Goal: Transaction & Acquisition: Purchase product/service

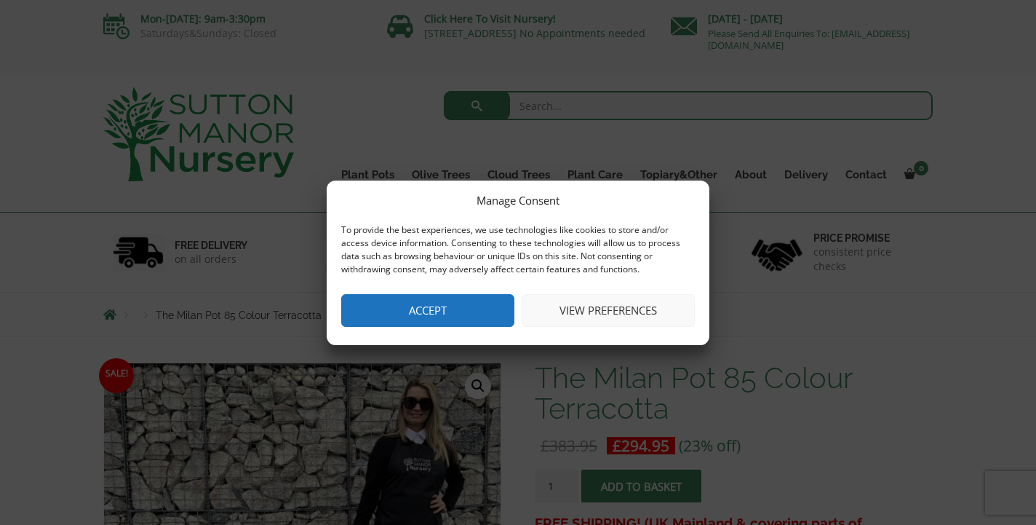
click at [466, 305] on button "Accept" at bounding box center [427, 310] width 173 height 33
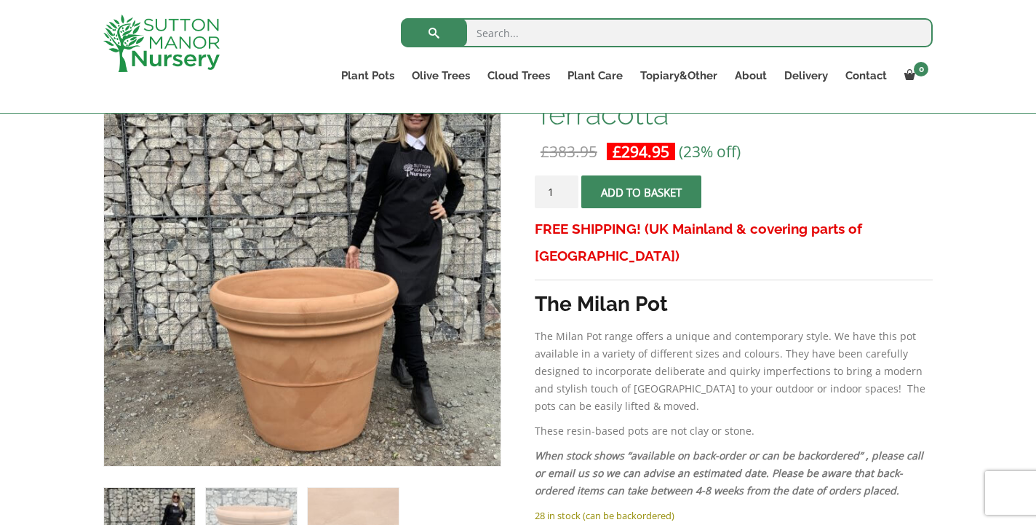
scroll to position [261, 0]
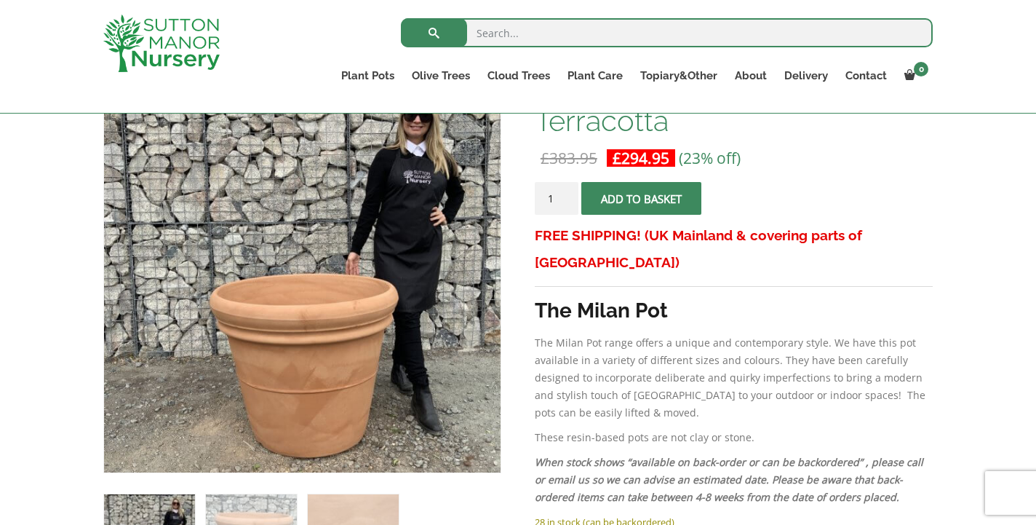
type input "2"
click at [565, 194] on input "2" at bounding box center [557, 198] width 44 height 33
click at [641, 199] on span "submit" at bounding box center [641, 199] width 0 height 0
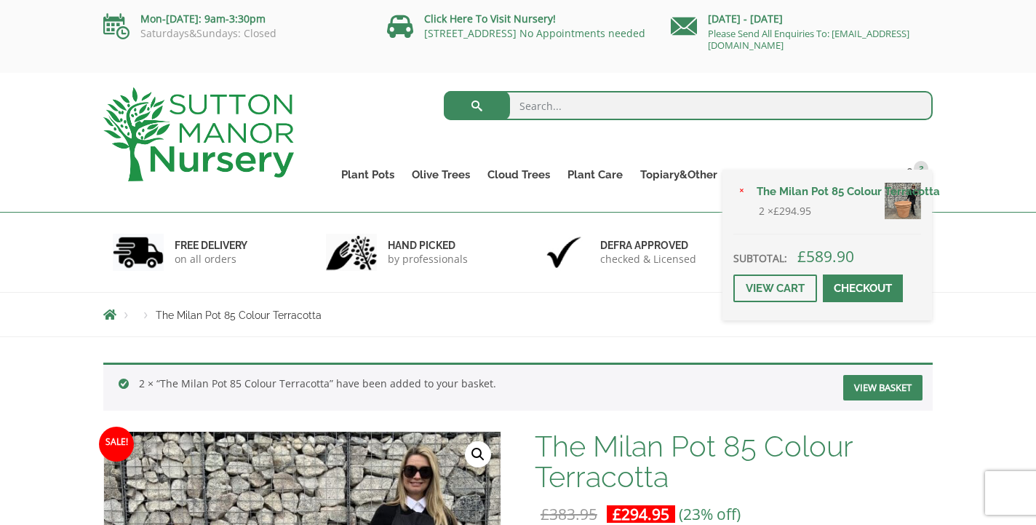
click at [863, 288] on span at bounding box center [863, 288] width 0 height 0
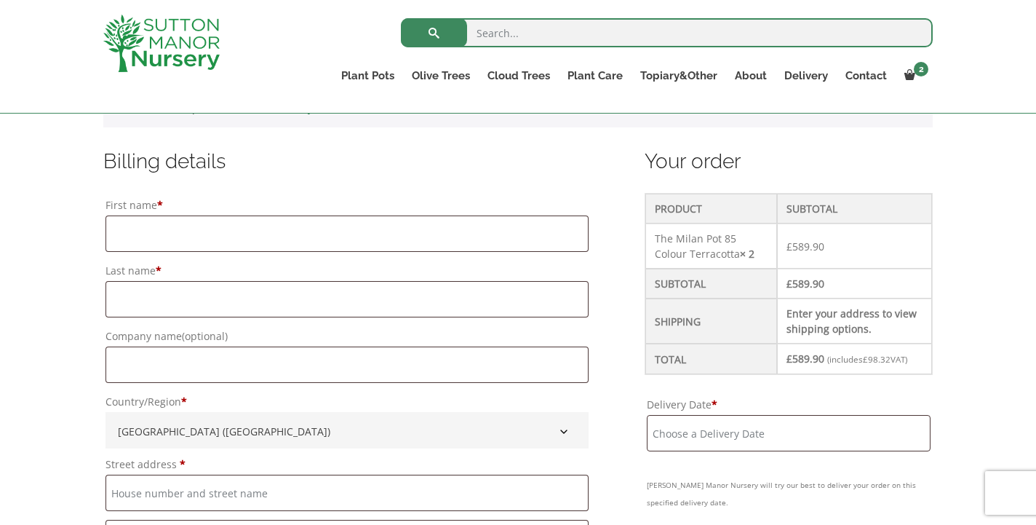
scroll to position [367, 0]
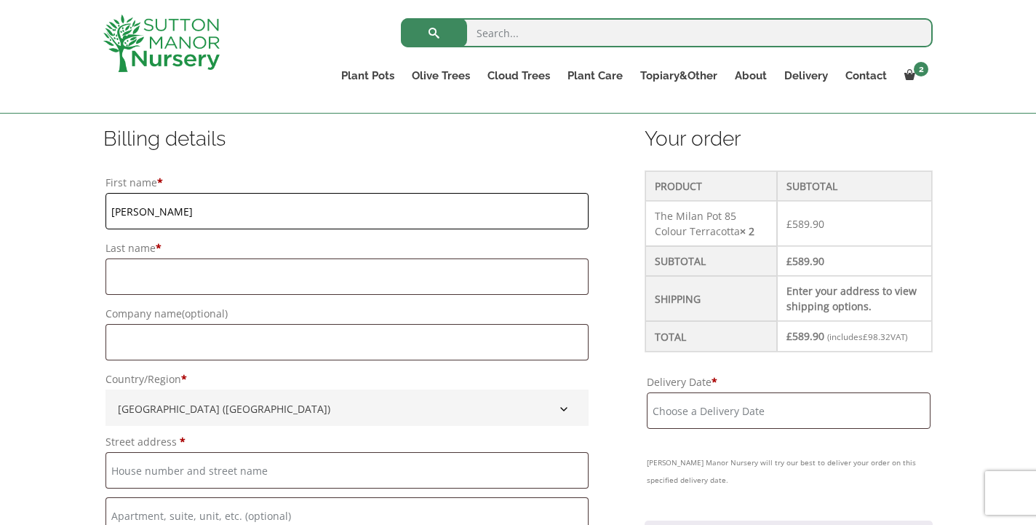
type input "Georgina"
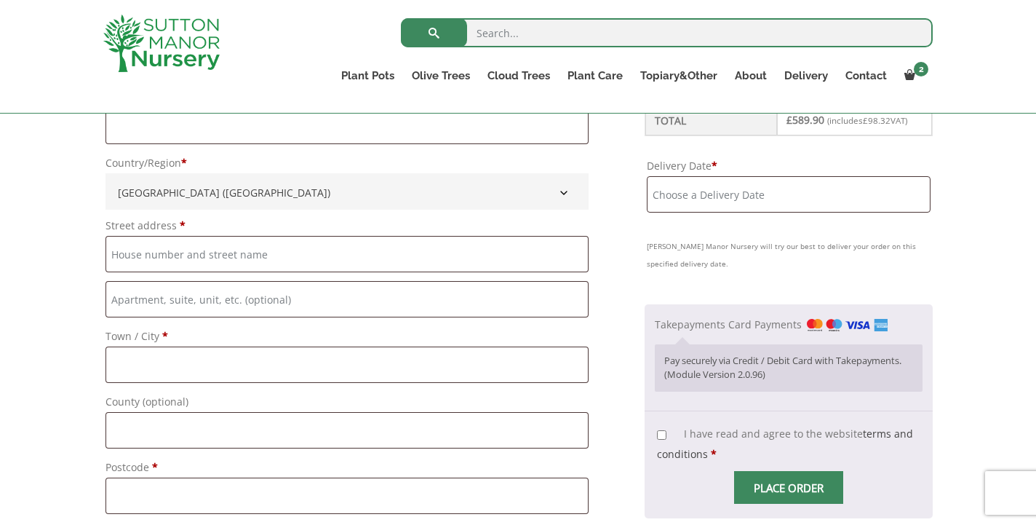
scroll to position [584, 0]
type input "Morton"
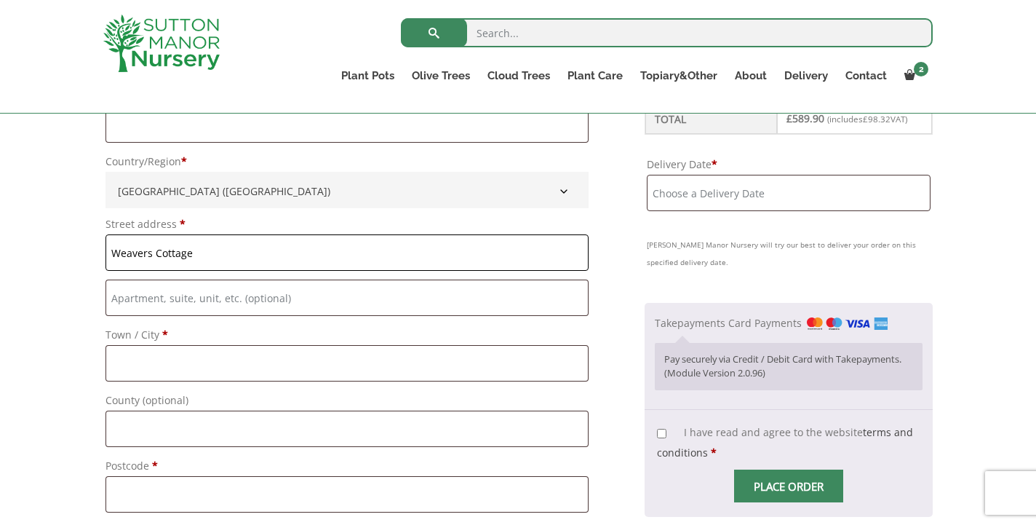
type input "Weavers Cottage"
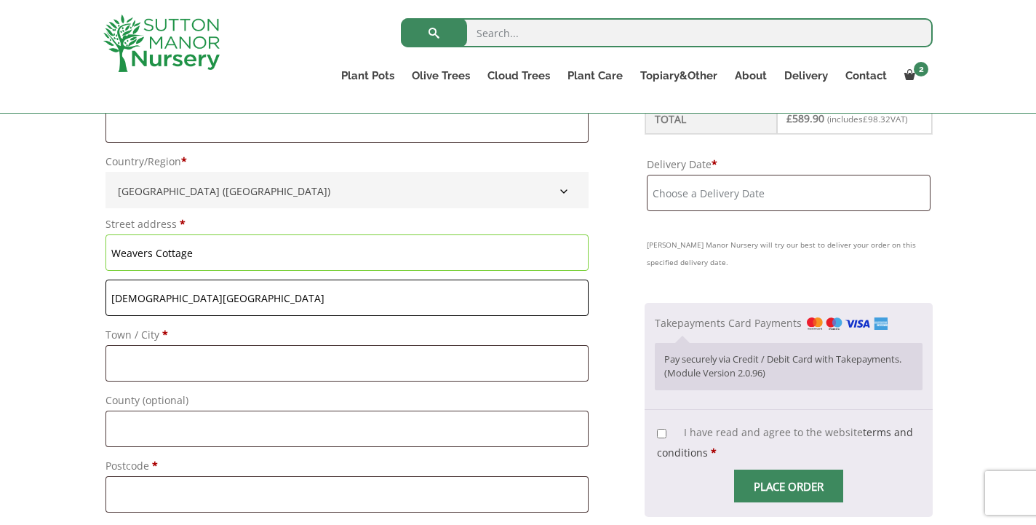
type input "Church End"
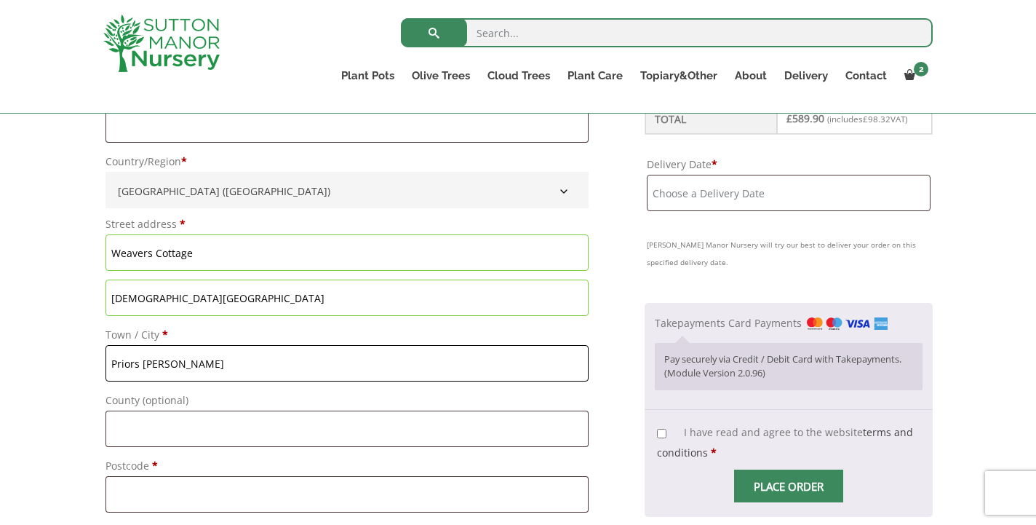
type input "Priors Hardwick"
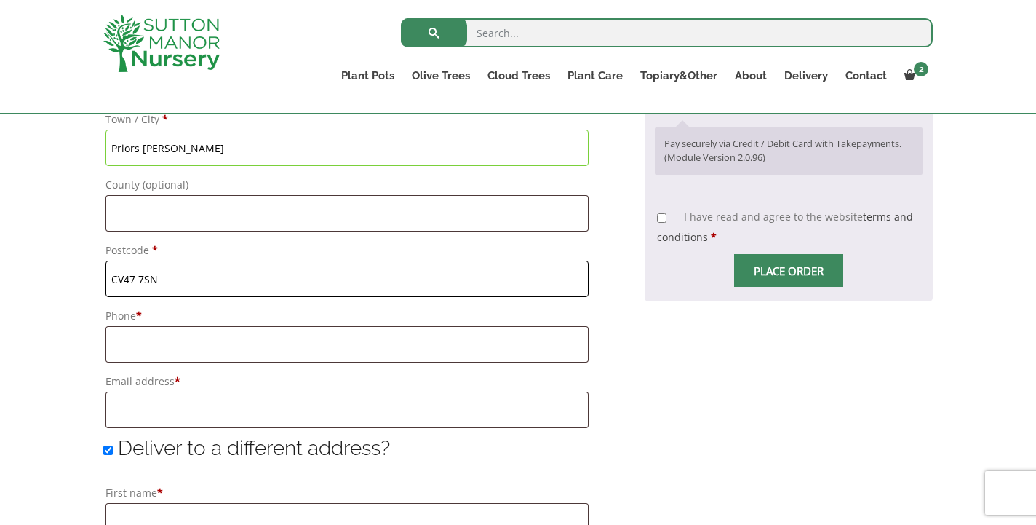
scroll to position [833, 0]
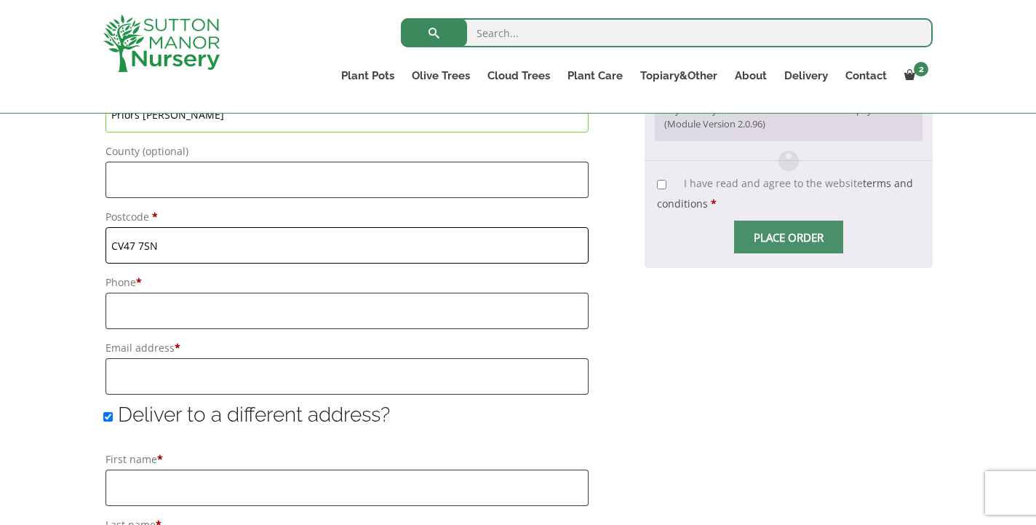
type input "CV47 7SN"
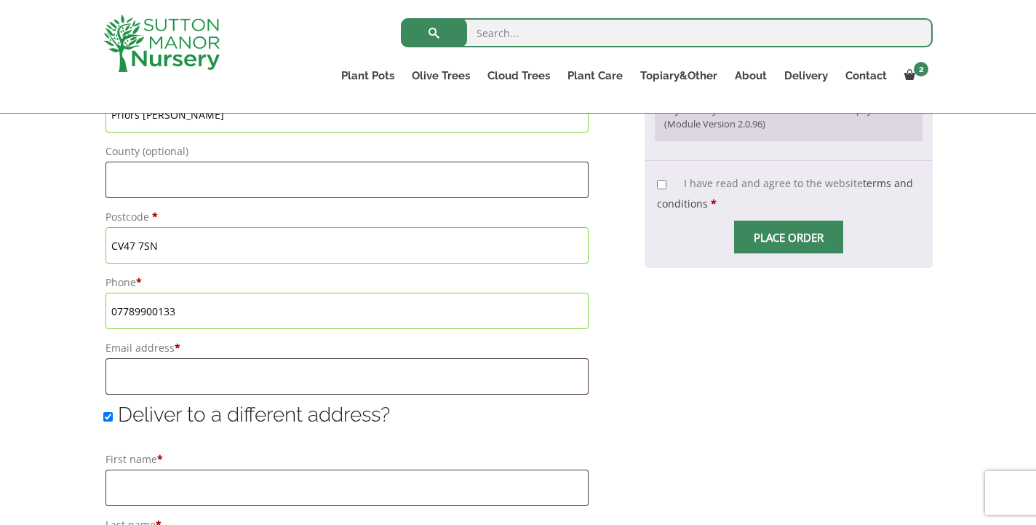
type input "07789900133"
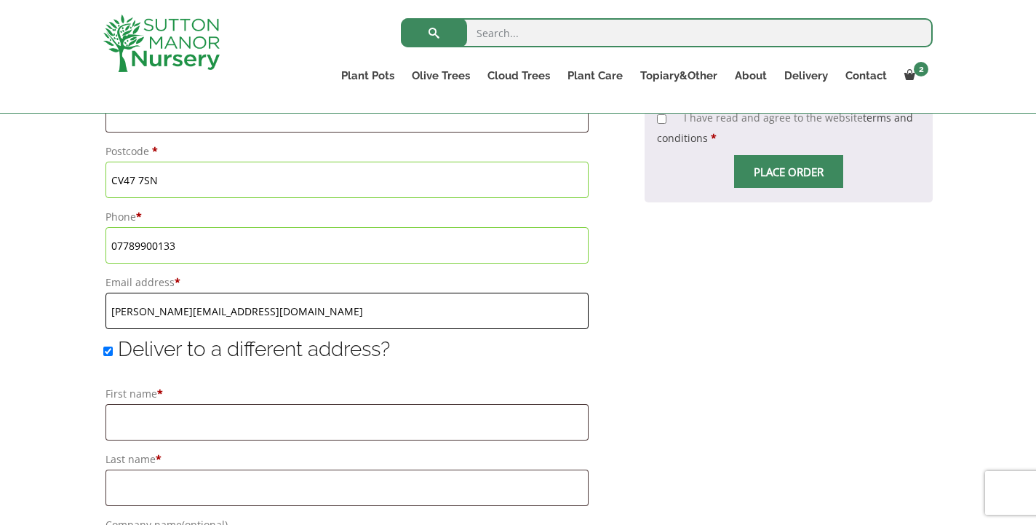
scroll to position [879, 0]
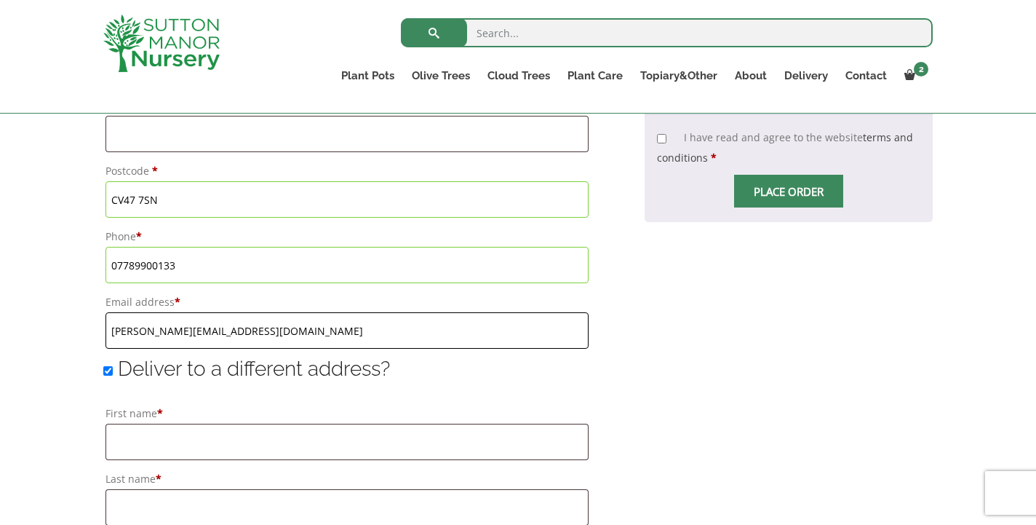
type input "george@georgemorton.co.uk"
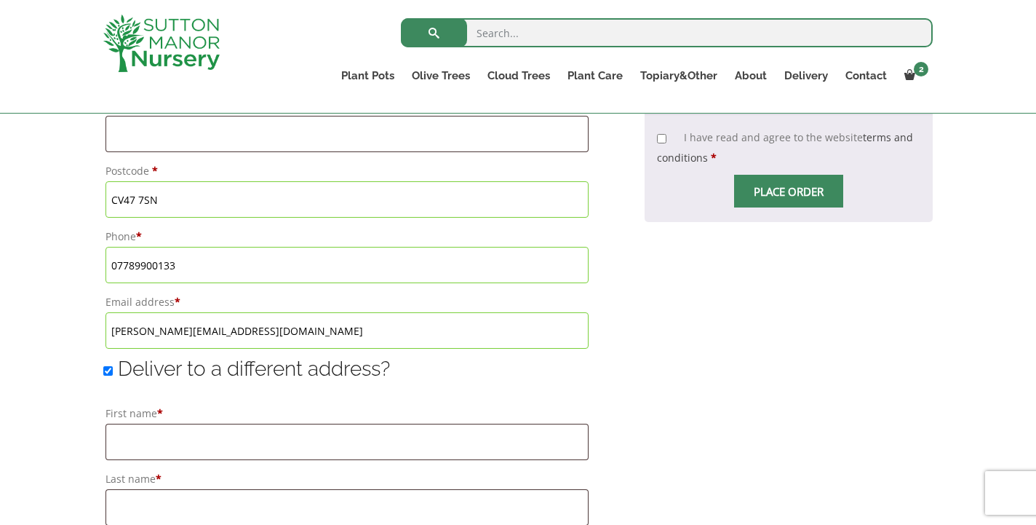
click at [105, 373] on input "Deliver to a different address?" at bounding box center [107, 370] width 9 height 9
checkbox input "false"
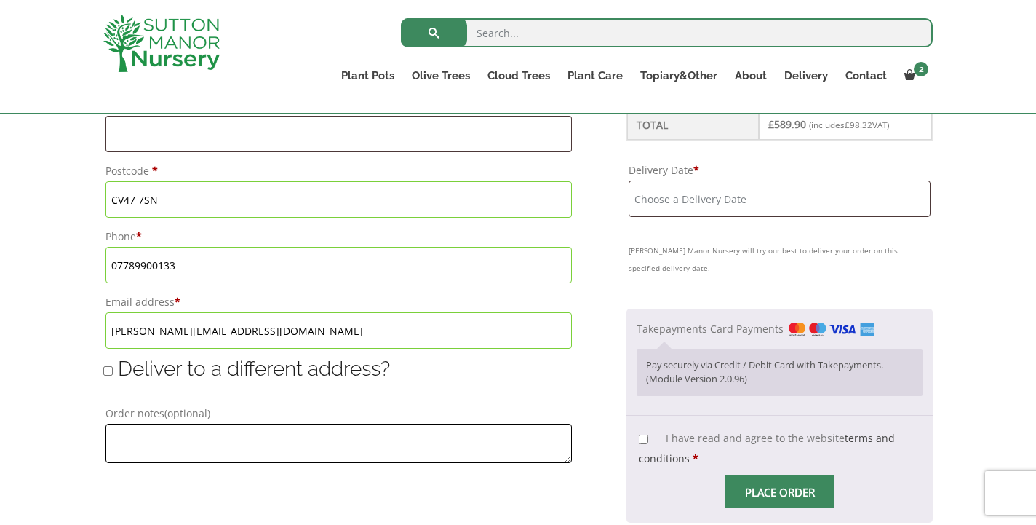
click at [194, 442] on textarea "Order notes (optional)" at bounding box center [339, 443] width 466 height 39
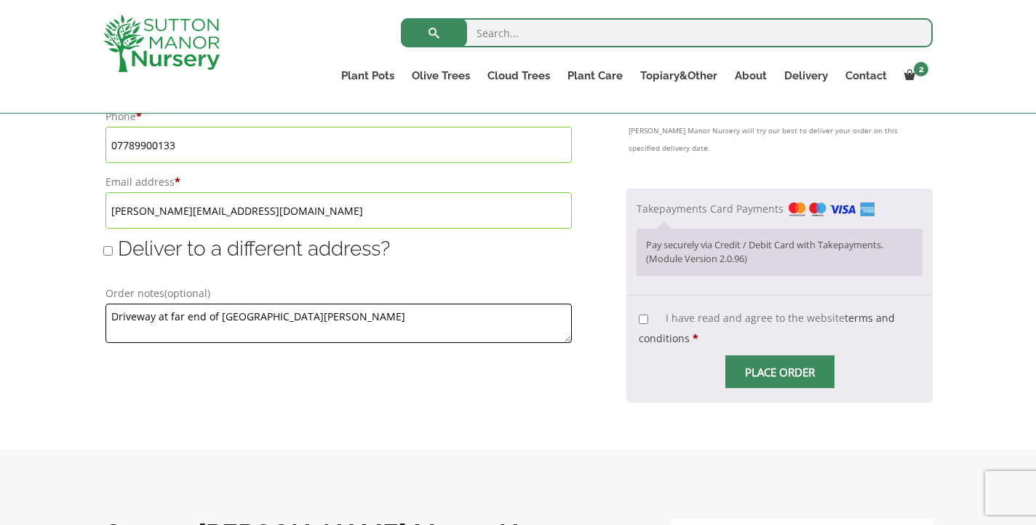
scroll to position [1000, 0]
type textarea "Driveway at far end of St.Mary's Close"
click at [639, 318] on input "I have read and agree to the website terms and conditions *" at bounding box center [643, 318] width 9 height 9
checkbox input "true"
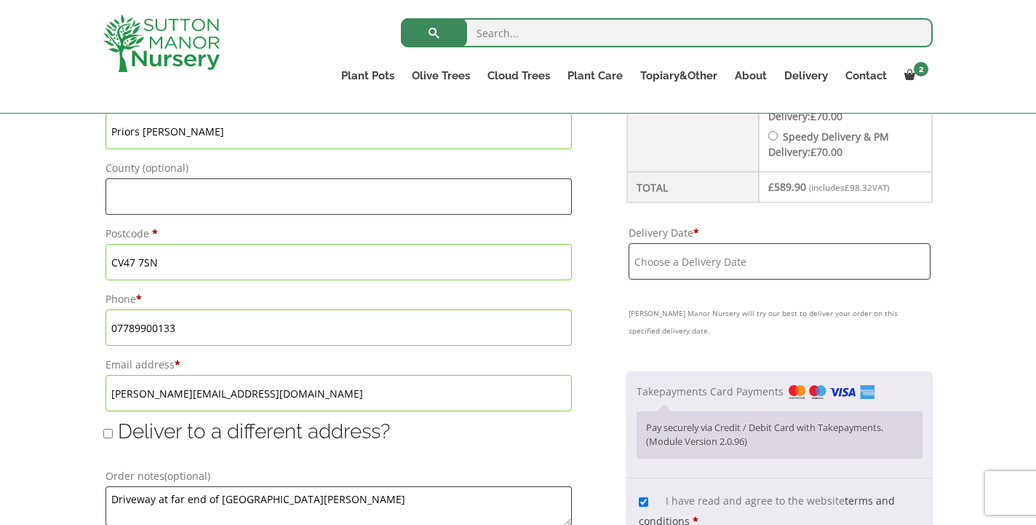
scroll to position [844, 0]
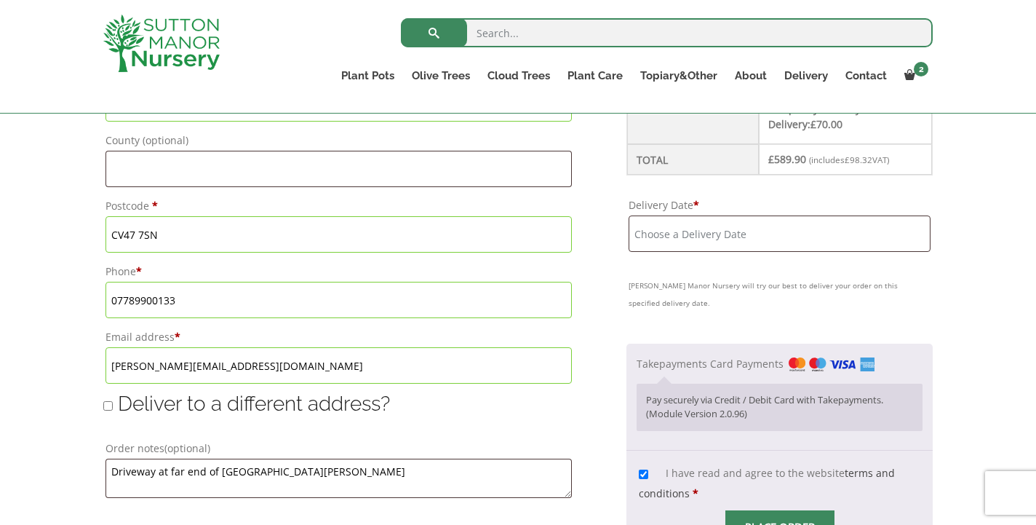
click at [748, 223] on input "Delivery Date *" at bounding box center [780, 233] width 302 height 36
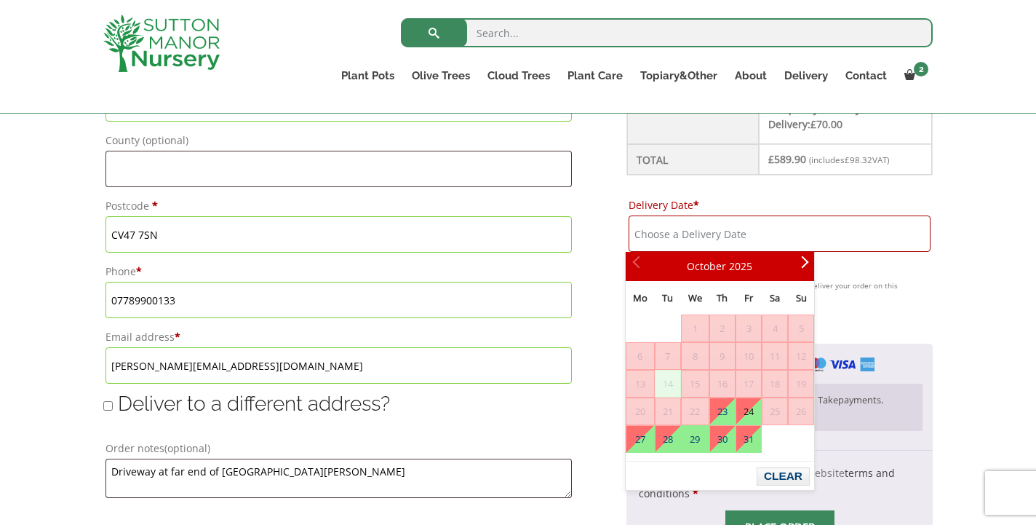
click at [755, 413] on link "24" at bounding box center [748, 411] width 25 height 26
type input "24 October, 2025"
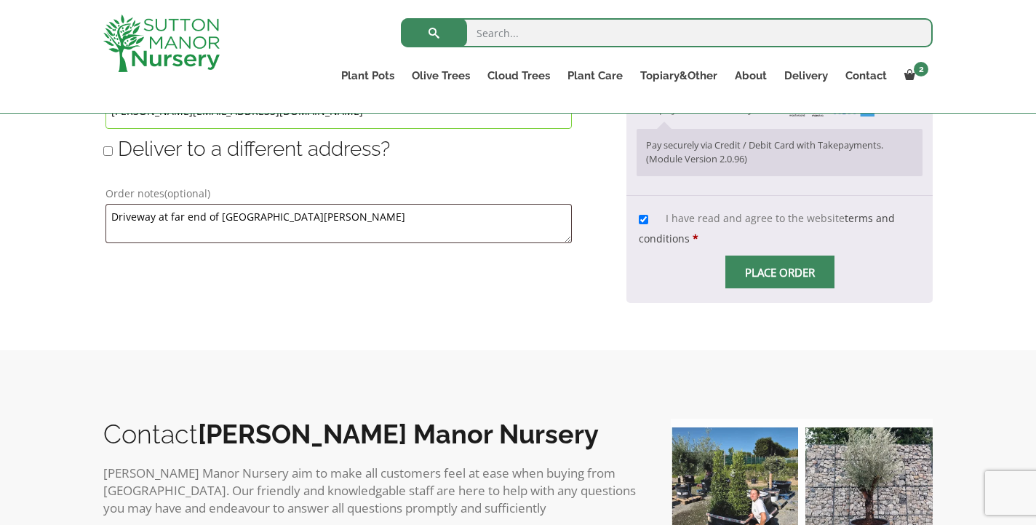
scroll to position [1082, 0]
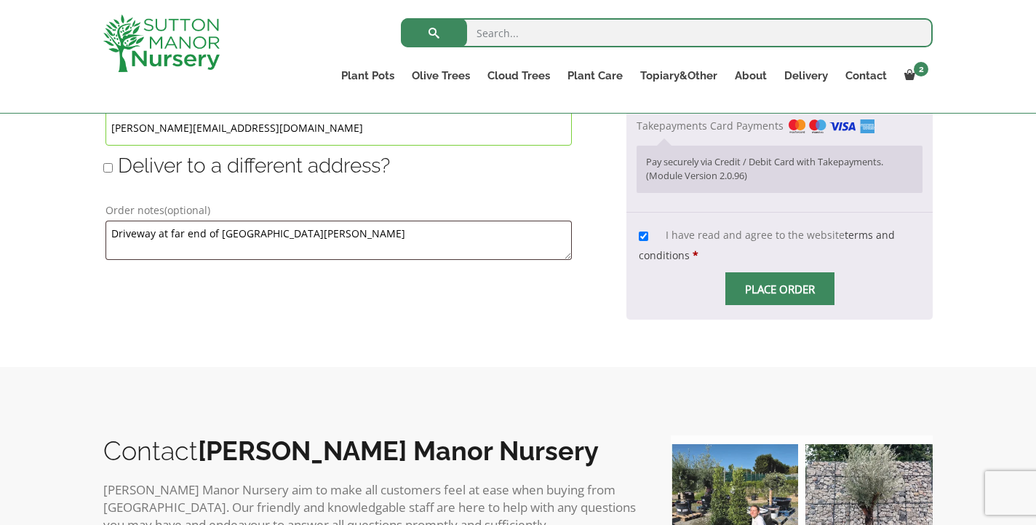
click at [780, 289] on span "Checkout" at bounding box center [780, 289] width 0 height 0
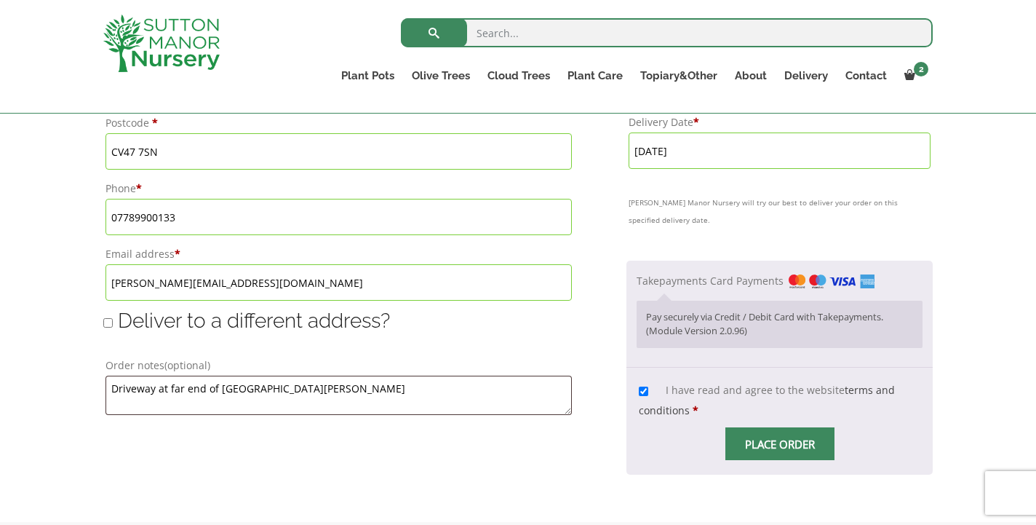
scroll to position [927, 0]
click at [780, 444] on span "Checkout" at bounding box center [780, 444] width 0 height 0
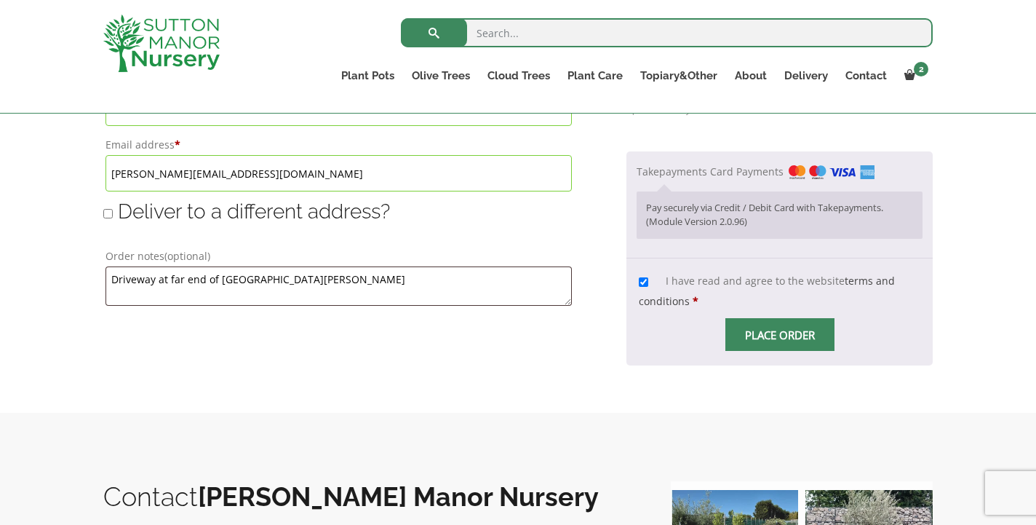
scroll to position [1034, 0]
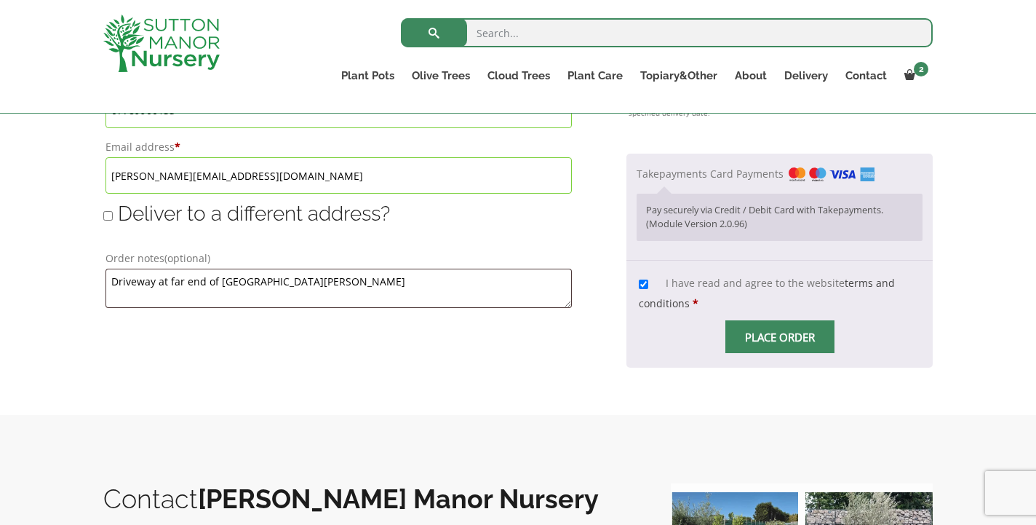
click at [783, 338] on input "Place order" at bounding box center [780, 336] width 109 height 33
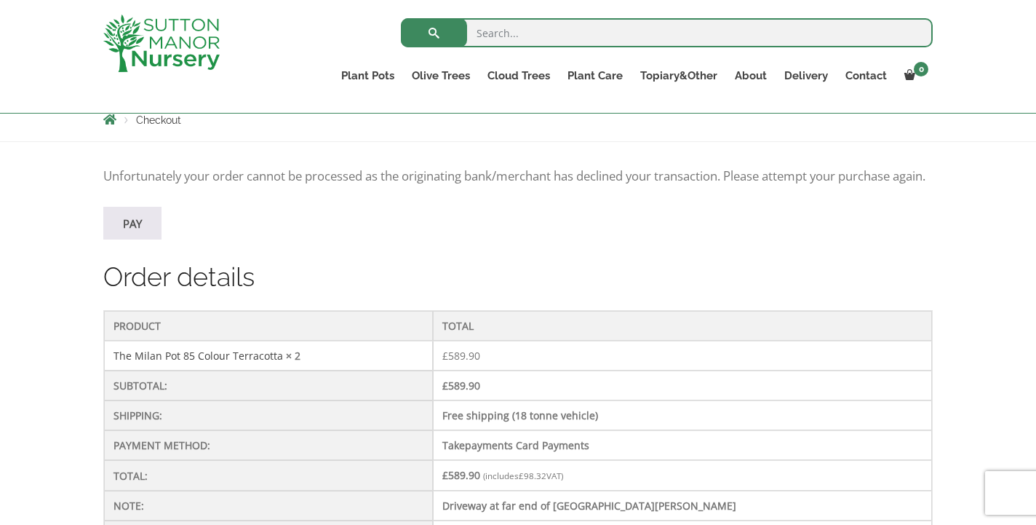
scroll to position [84, 0]
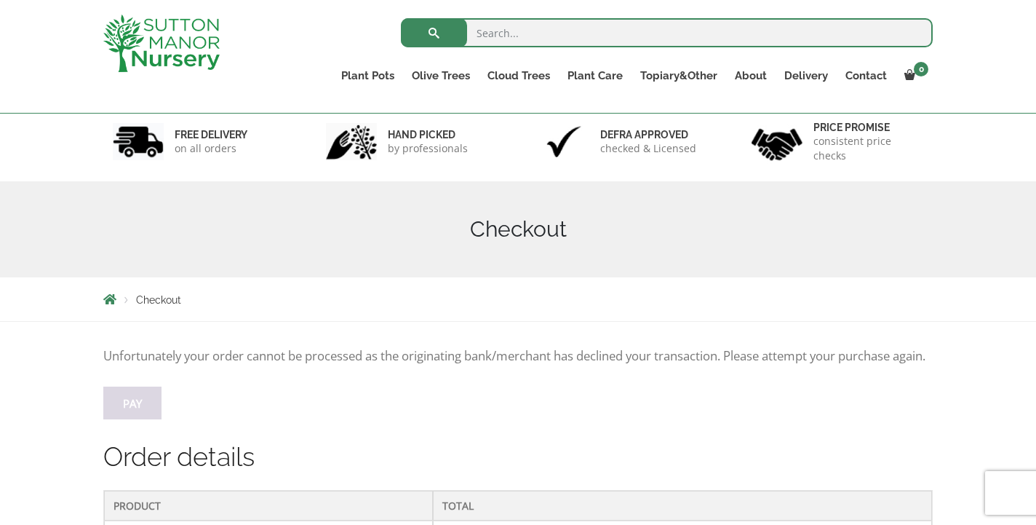
click at [141, 414] on link "Pay" at bounding box center [132, 402] width 58 height 33
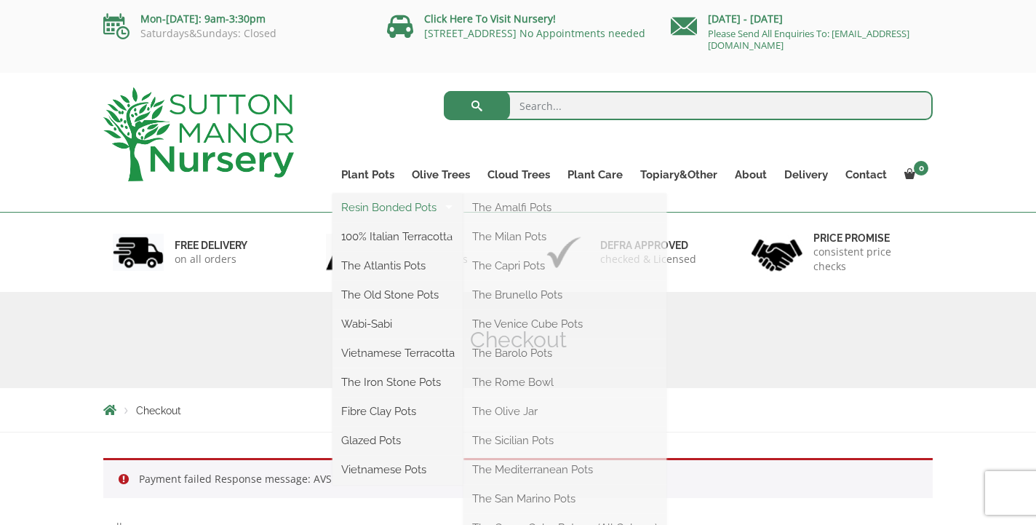
click at [368, 210] on link "Resin Bonded Pots" at bounding box center [398, 207] width 131 height 22
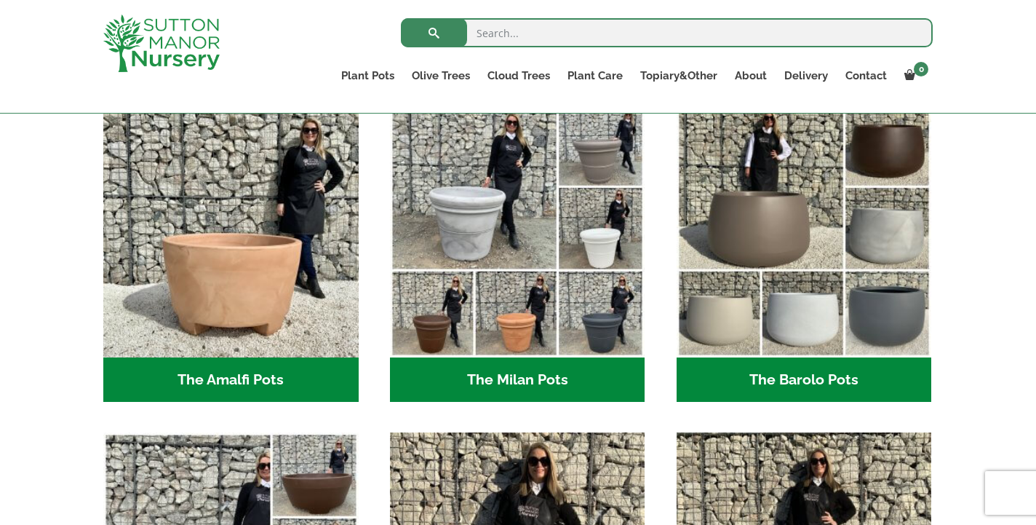
scroll to position [428, 0]
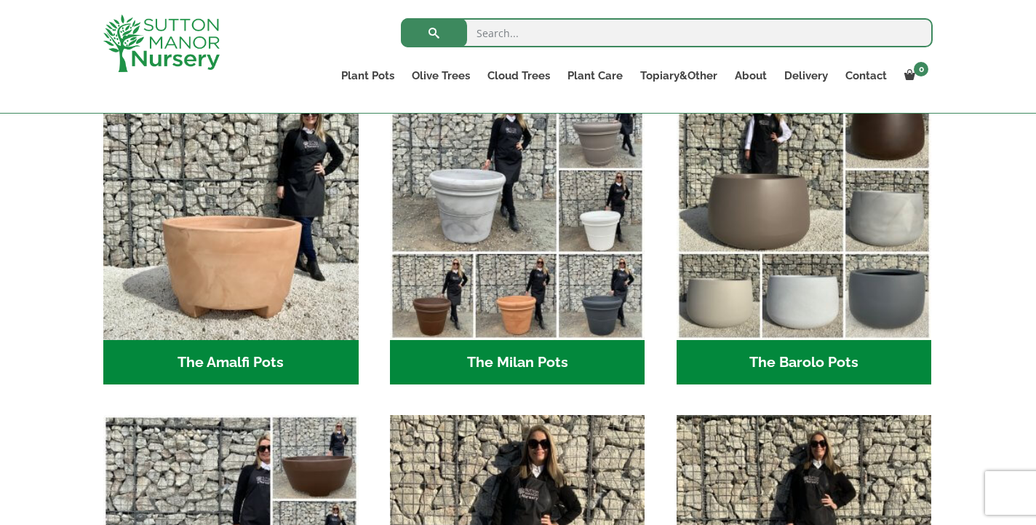
click at [530, 365] on h2 "The Milan Pots (35)" at bounding box center [517, 362] width 255 height 45
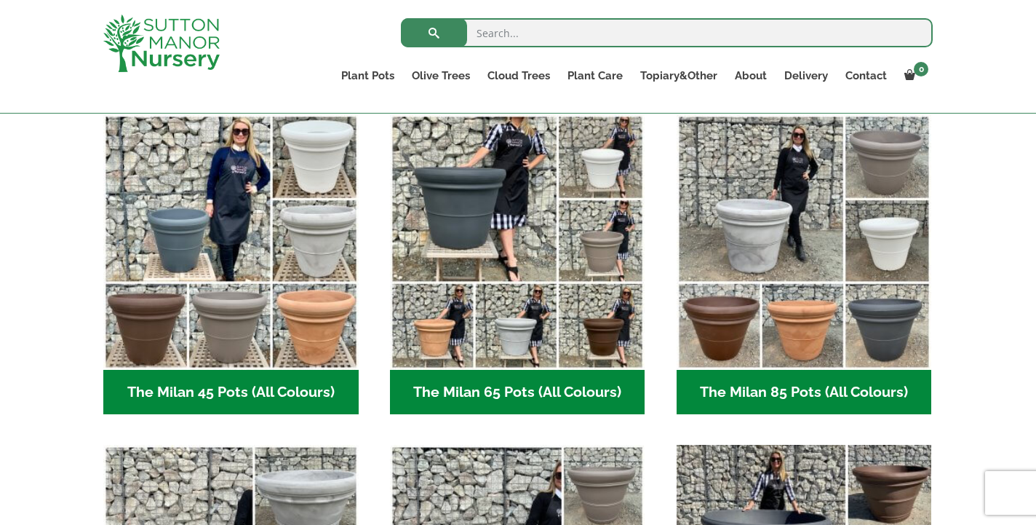
scroll to position [372, 0]
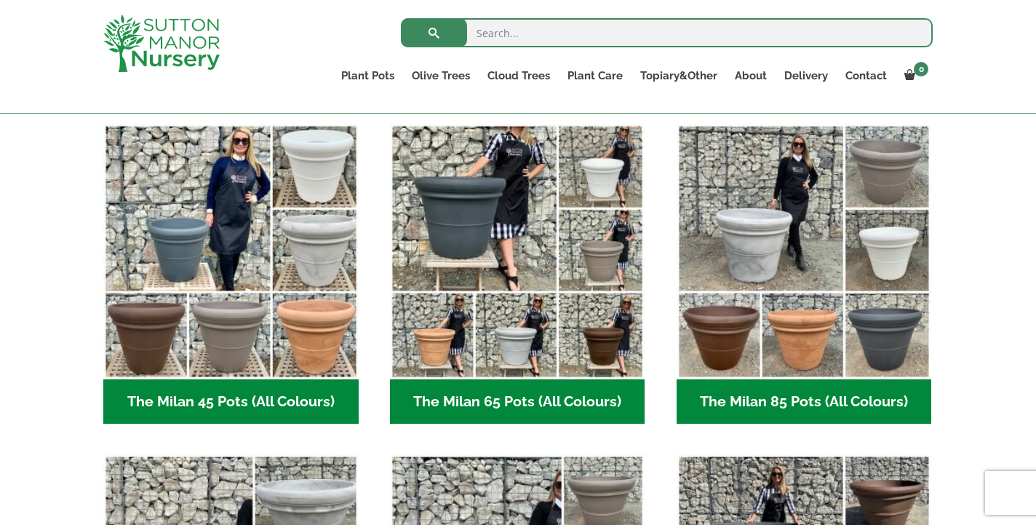
click at [801, 400] on h2 "The Milan 85 Pots (All Colours) (6)" at bounding box center [804, 401] width 255 height 45
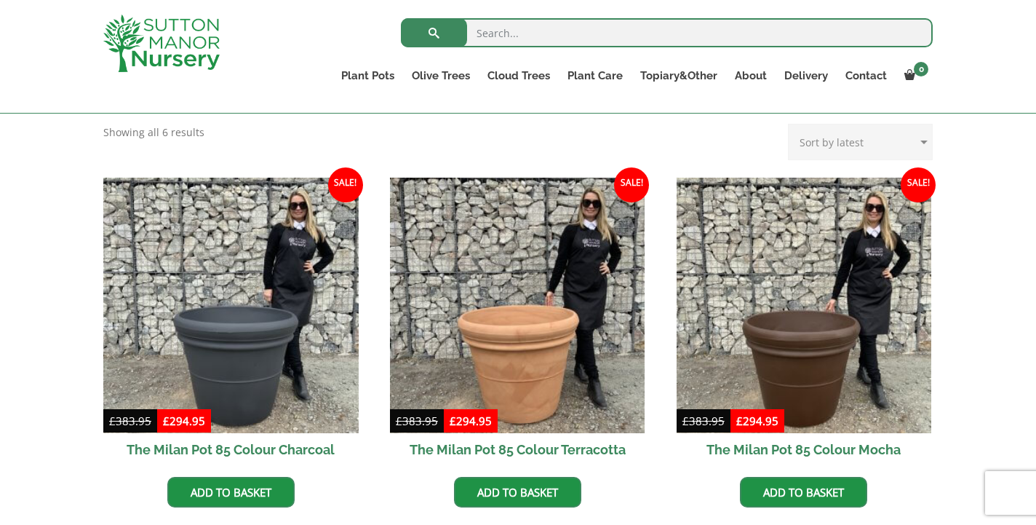
scroll to position [312, 0]
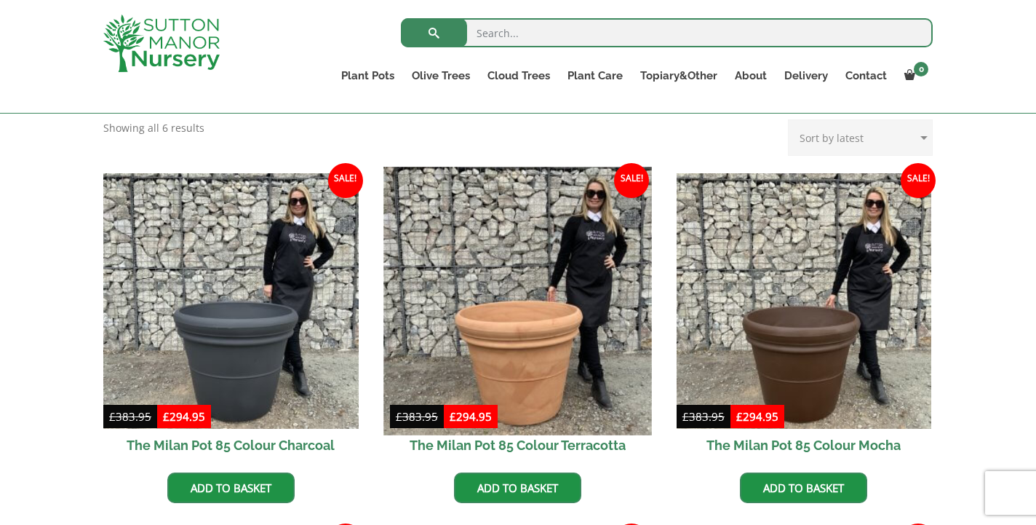
click at [511, 315] on img at bounding box center [518, 301] width 268 height 268
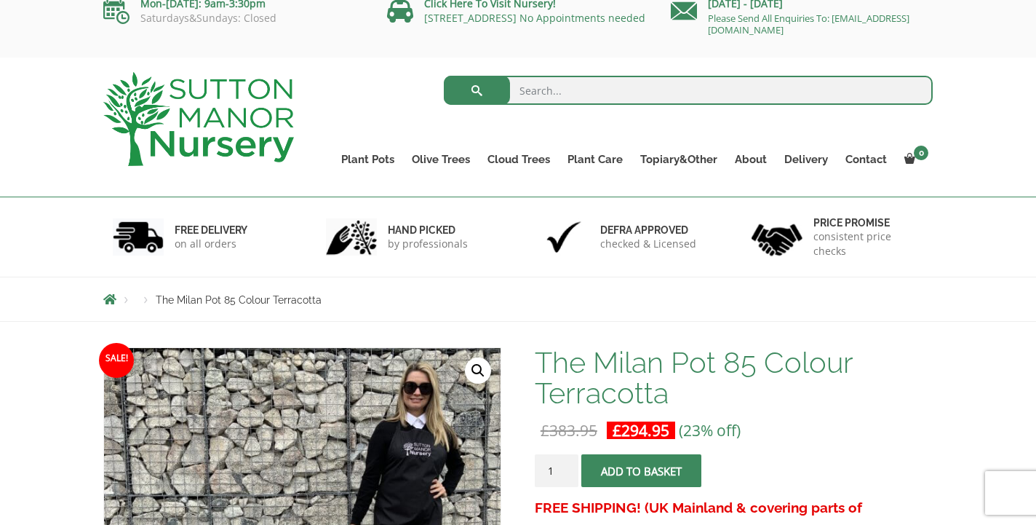
scroll to position [15, 0]
type input "2"
click at [567, 466] on input "2" at bounding box center [557, 470] width 44 height 33
click at [641, 471] on span "submit" at bounding box center [641, 471] width 0 height 0
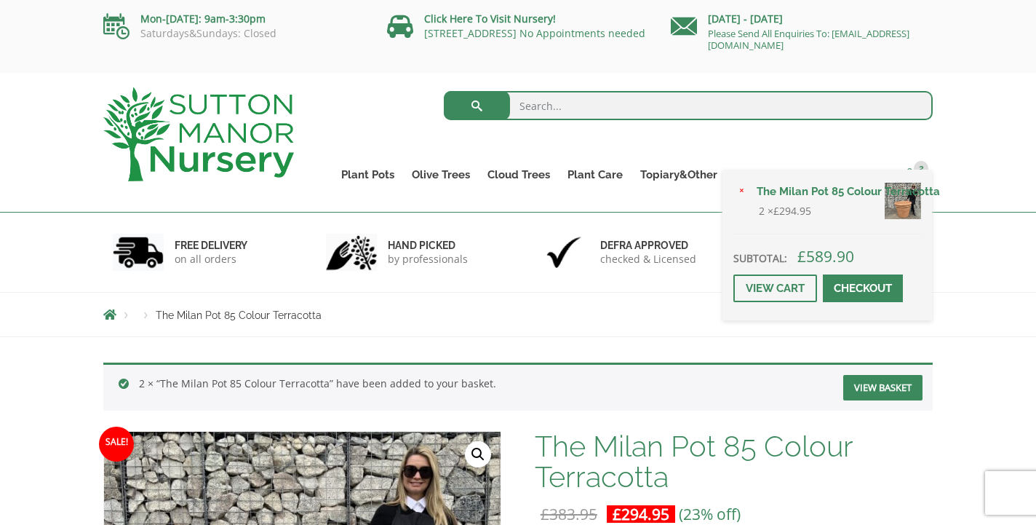
click at [918, 165] on span "2" at bounding box center [921, 168] width 15 height 15
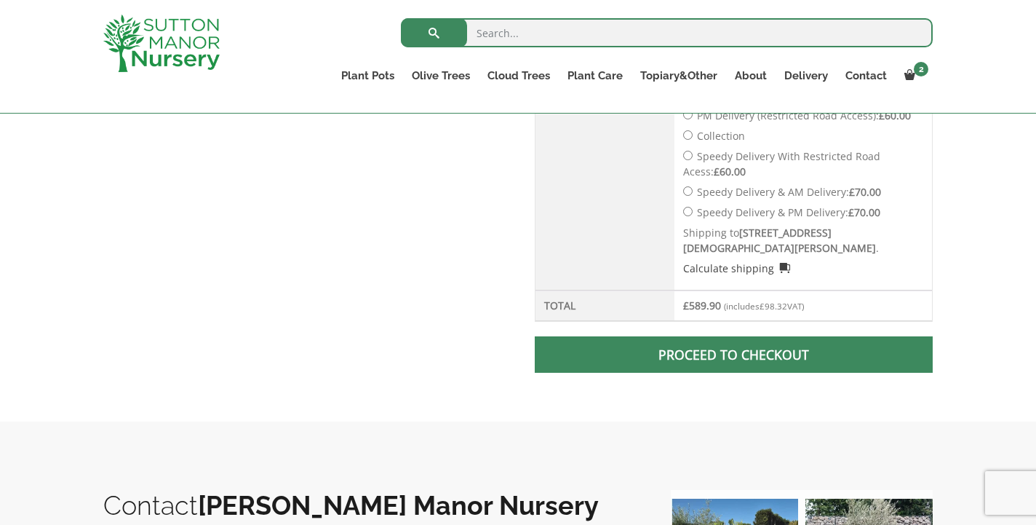
scroll to position [843, 0]
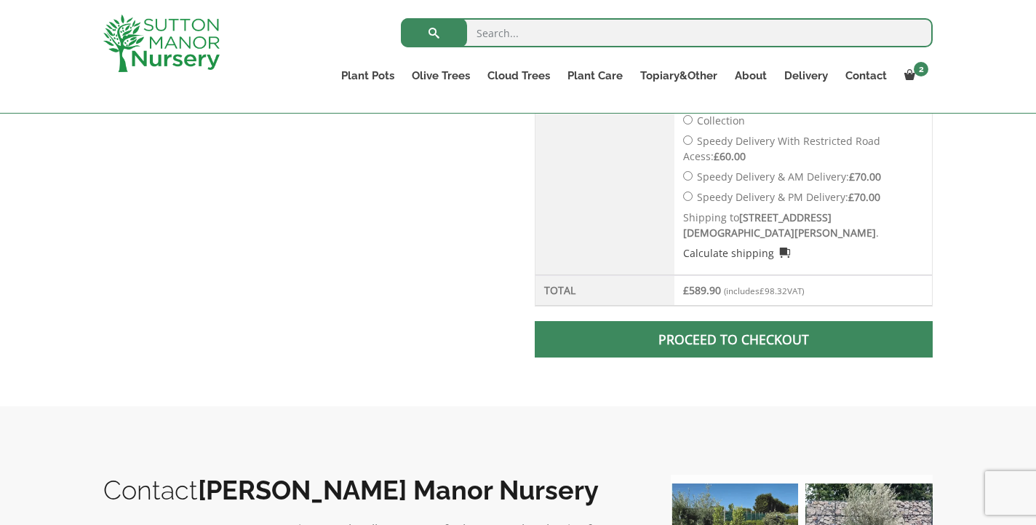
click at [734, 339] on span at bounding box center [734, 339] width 0 height 0
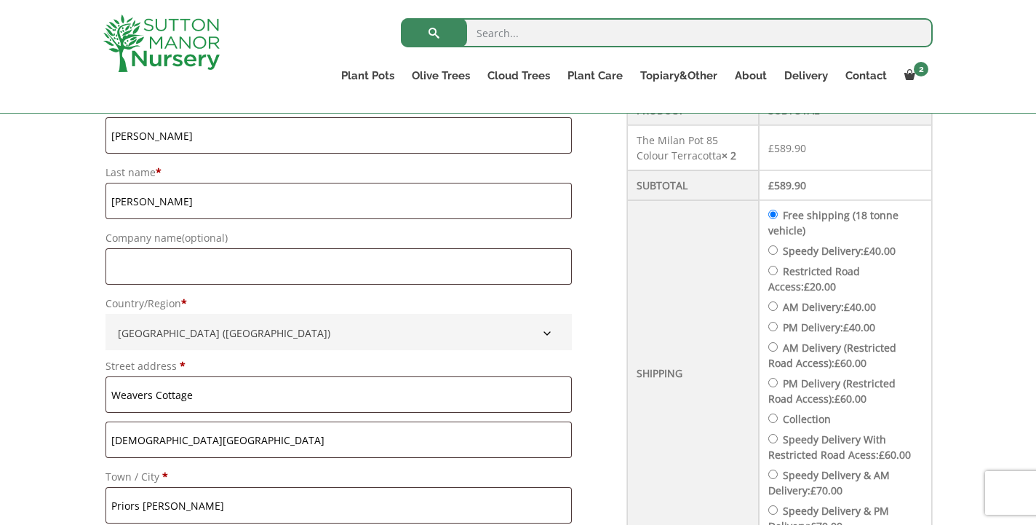
scroll to position [559, 0]
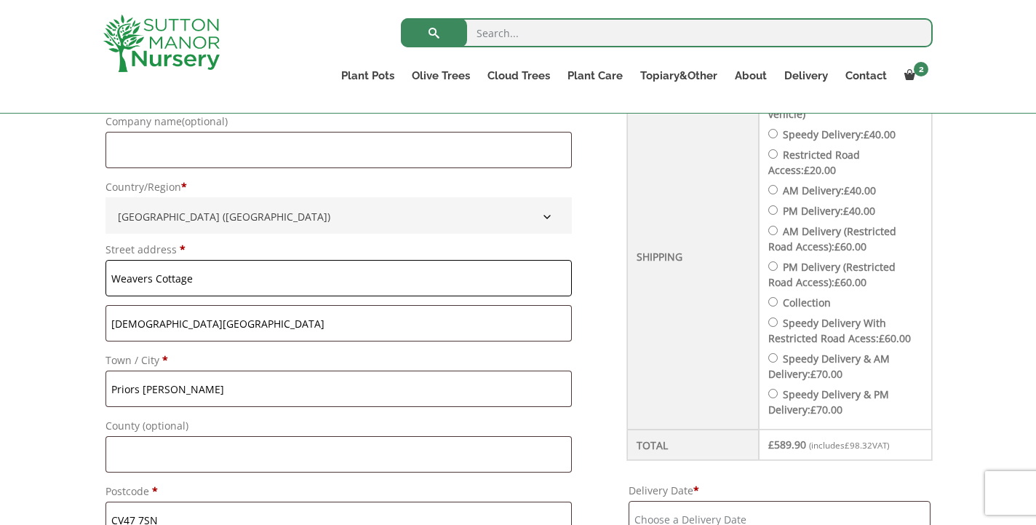
drag, startPoint x: 194, startPoint y: 279, endPoint x: 79, endPoint y: 266, distance: 115.6
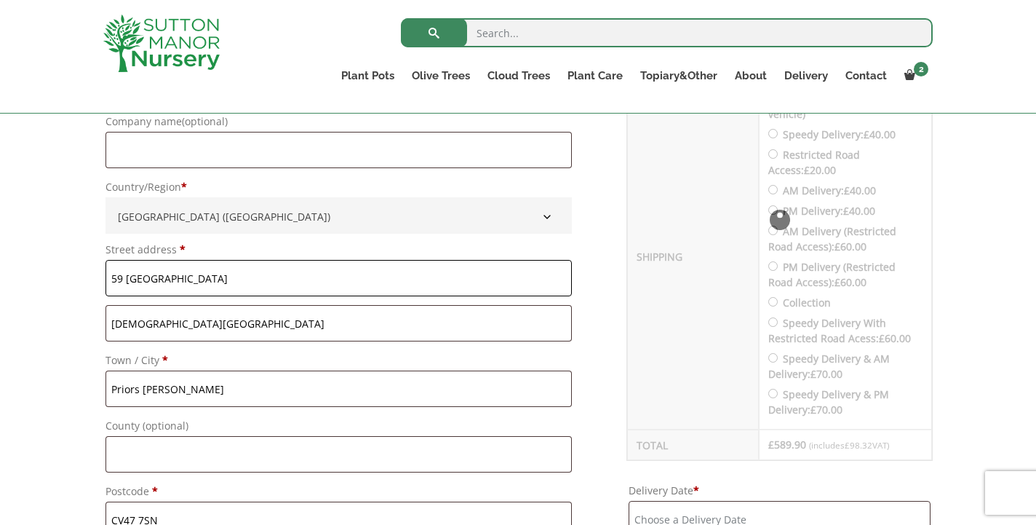
type input "59 Chesterfield House"
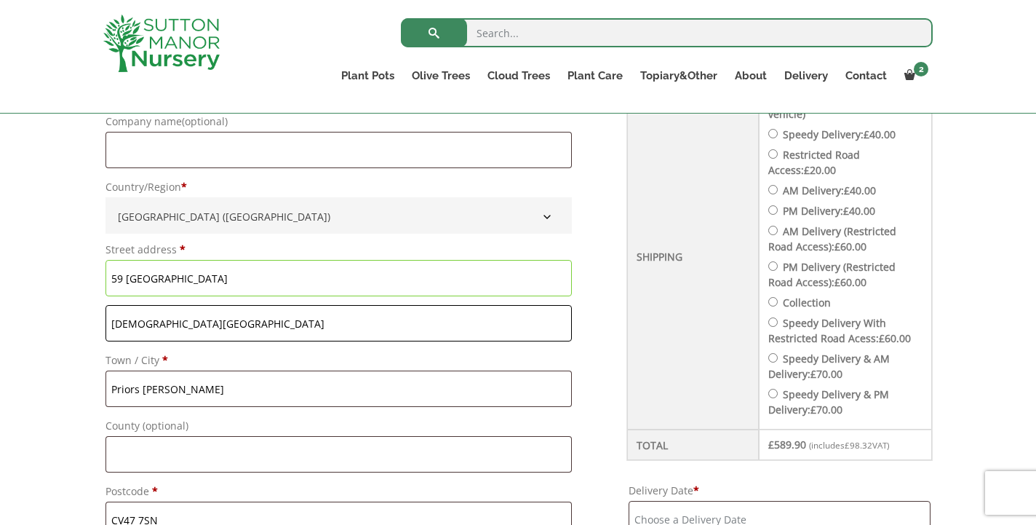
drag, startPoint x: 175, startPoint y: 323, endPoint x: 39, endPoint y: 318, distance: 135.5
type input "Chesterfield Gardens"
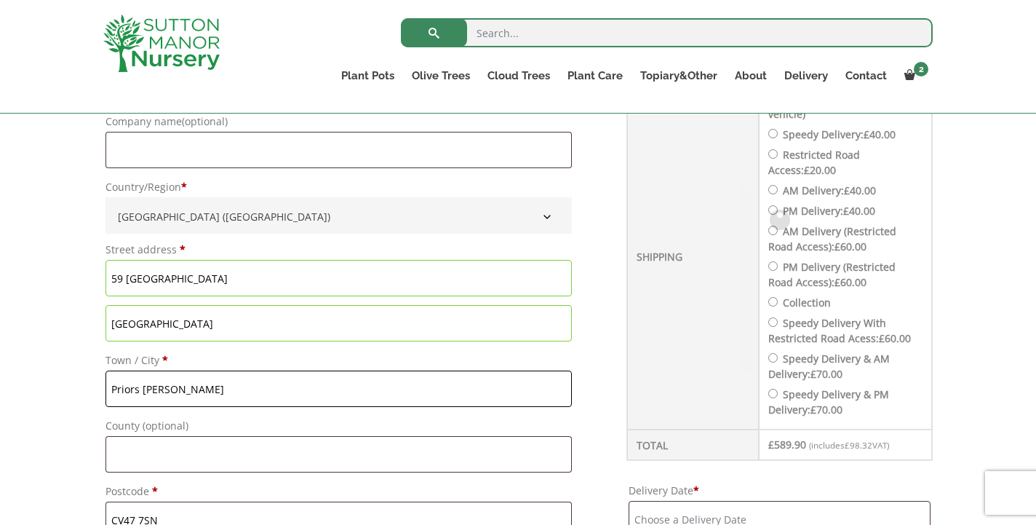
drag, startPoint x: 193, startPoint y: 388, endPoint x: 49, endPoint y: 388, distance: 143.4
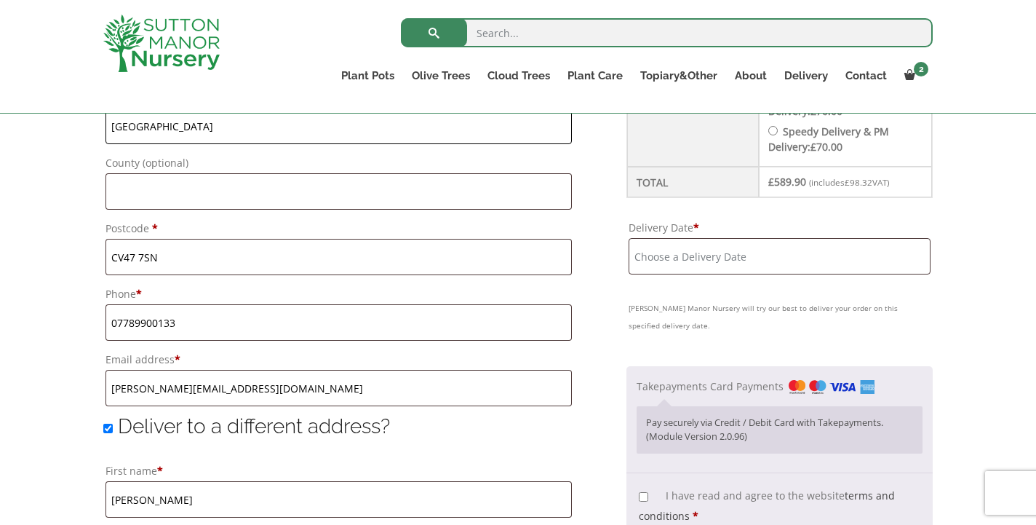
scroll to position [819, 0]
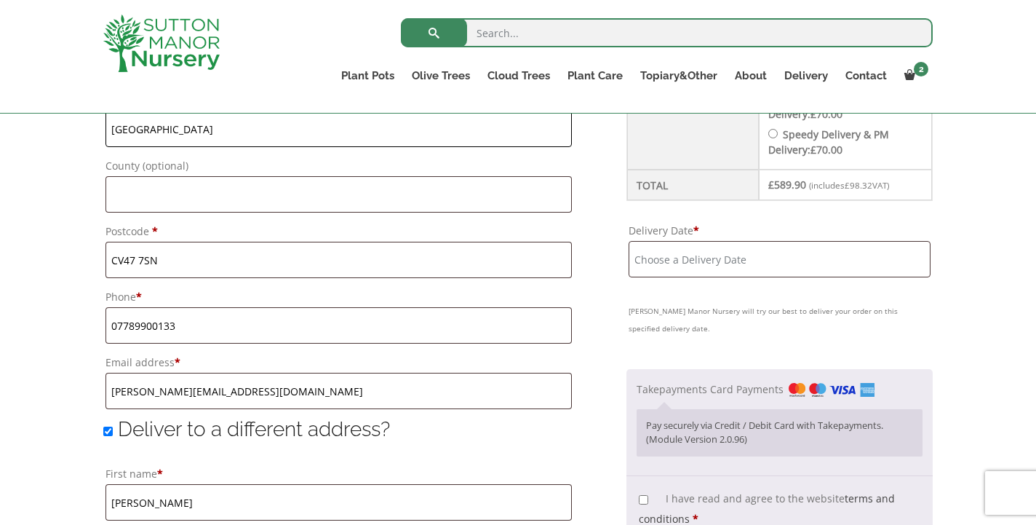
type input "[GEOGRAPHIC_DATA]"
drag, startPoint x: 167, startPoint y: 257, endPoint x: 47, endPoint y: 256, distance: 120.8
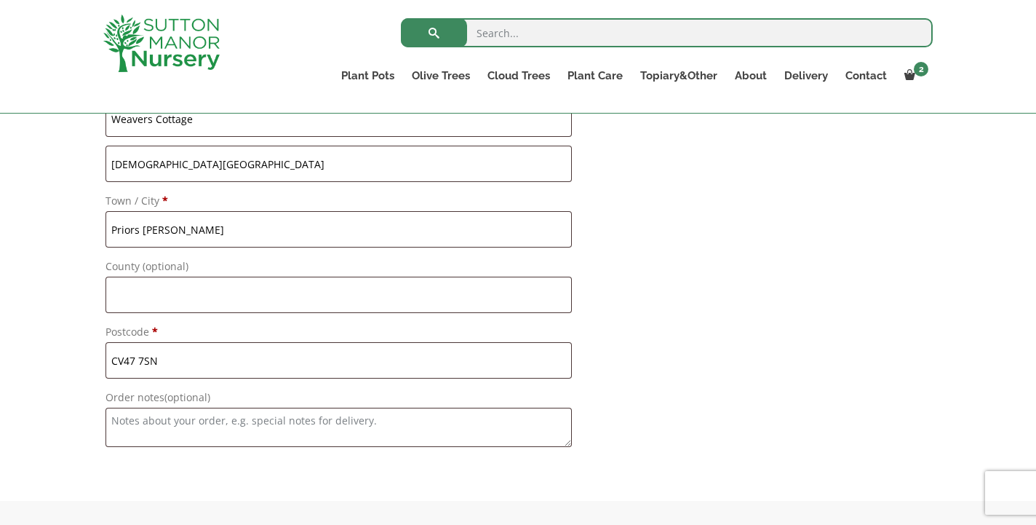
scroll to position [1569, 0]
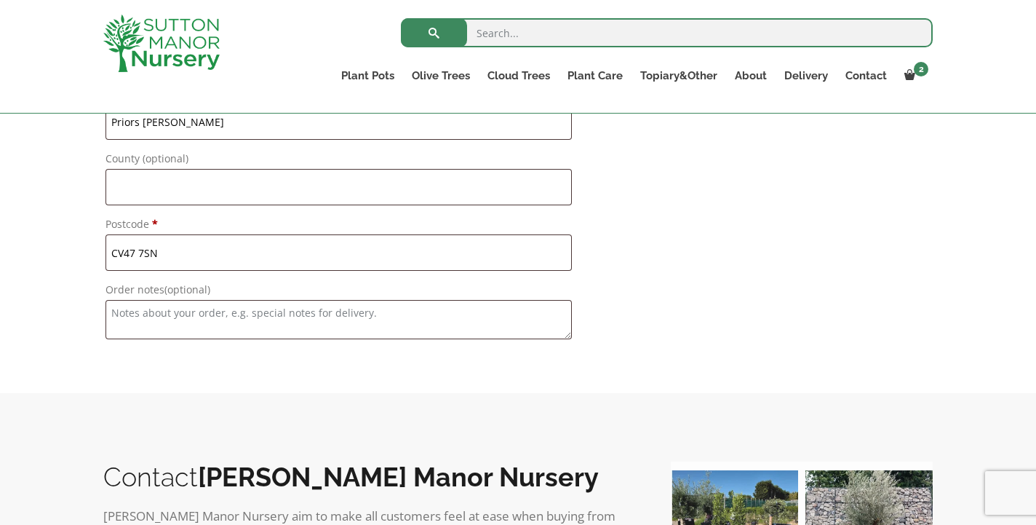
type input "W1J 5JX"
click at [326, 316] on textarea "Order notes (optional)" at bounding box center [339, 319] width 466 height 39
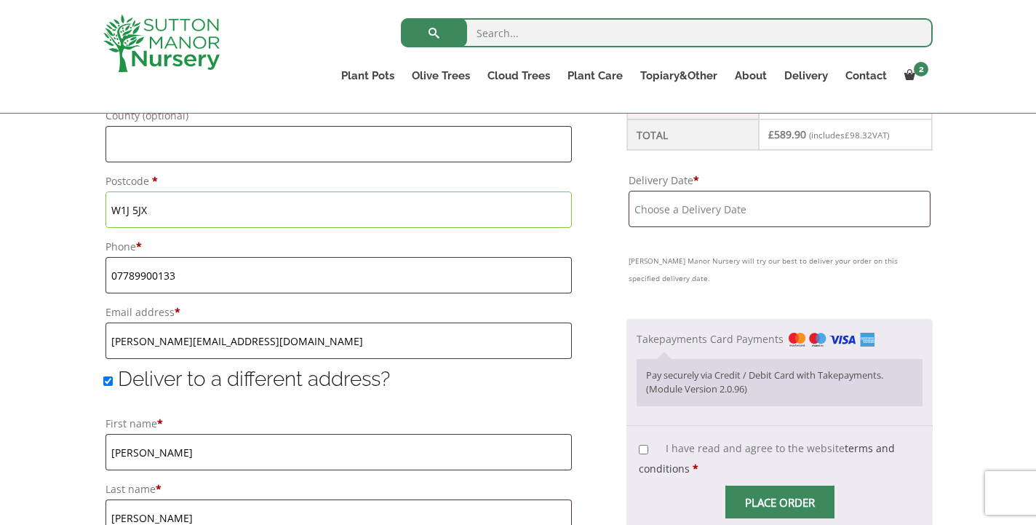
scroll to position [872, 0]
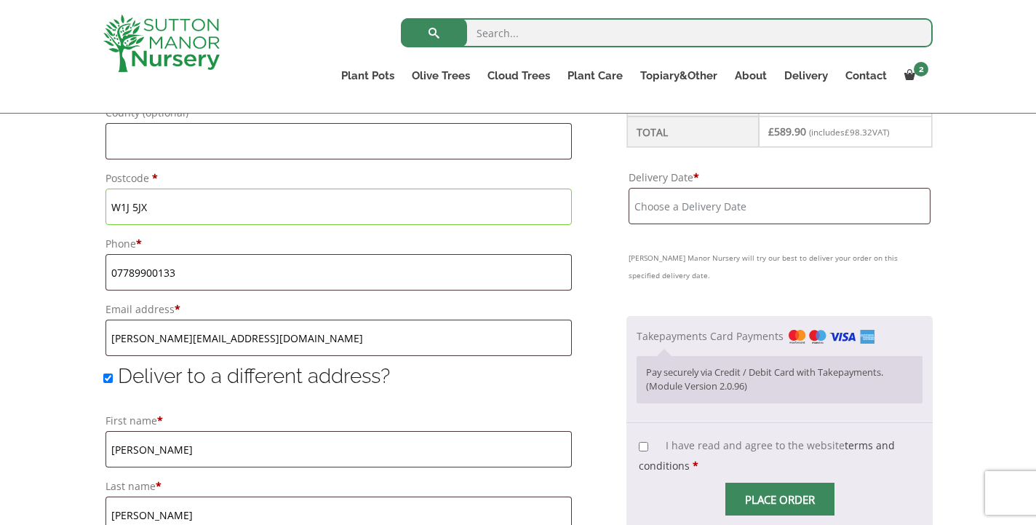
type textarea "Driveway at far end of St.Mary's Close"
click at [713, 211] on input "Delivery Date *" at bounding box center [780, 206] width 302 height 36
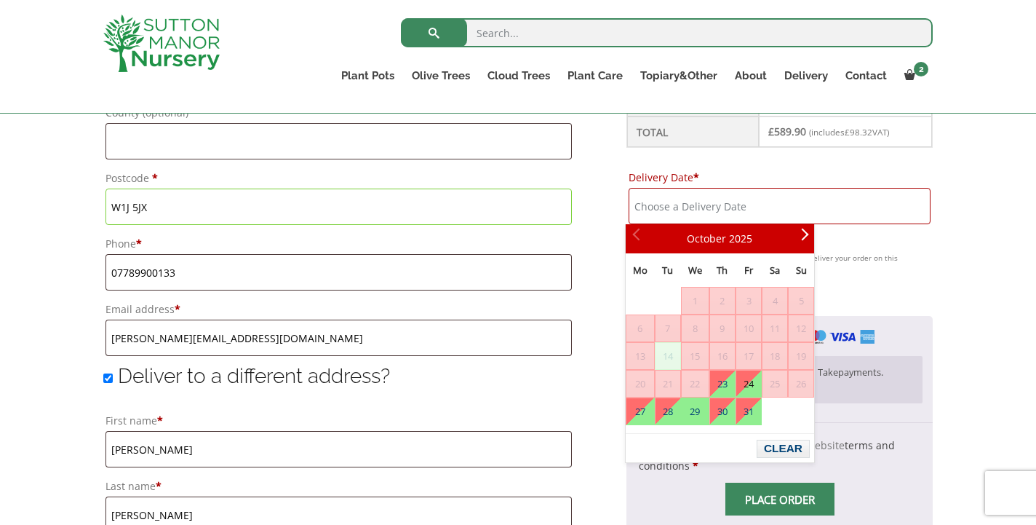
click at [753, 384] on link "24" at bounding box center [748, 383] width 25 height 26
type input "[DATE]"
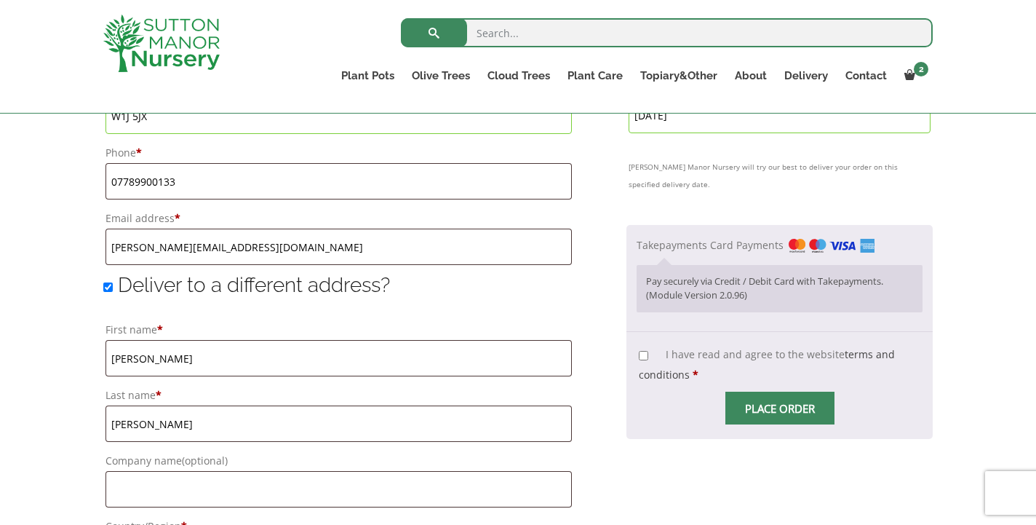
scroll to position [977, 0]
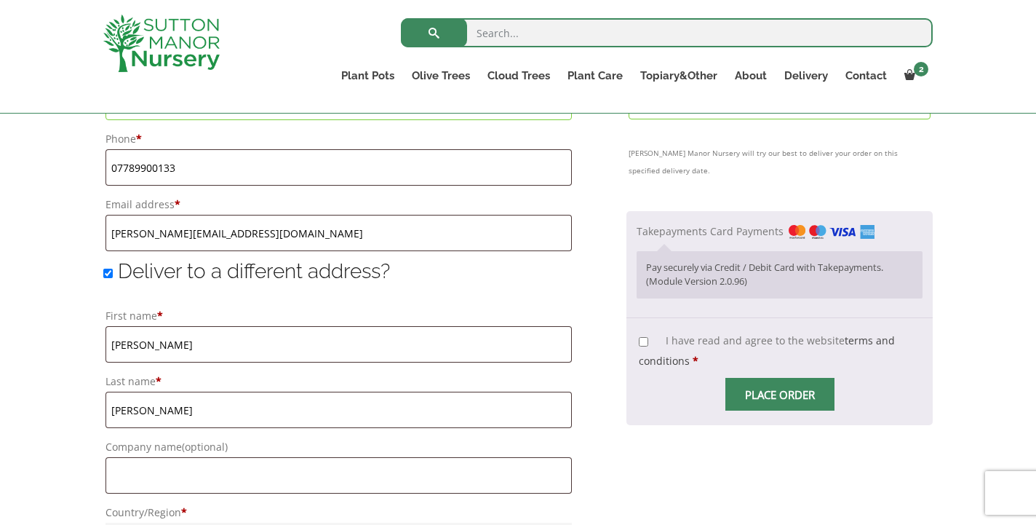
click at [639, 341] on input "I have read and agree to the website terms and conditions *" at bounding box center [643, 341] width 9 height 9
checkbox input "true"
click at [780, 394] on span "Checkout" at bounding box center [780, 394] width 0 height 0
click at [779, 392] on input "Place order" at bounding box center [780, 394] width 109 height 33
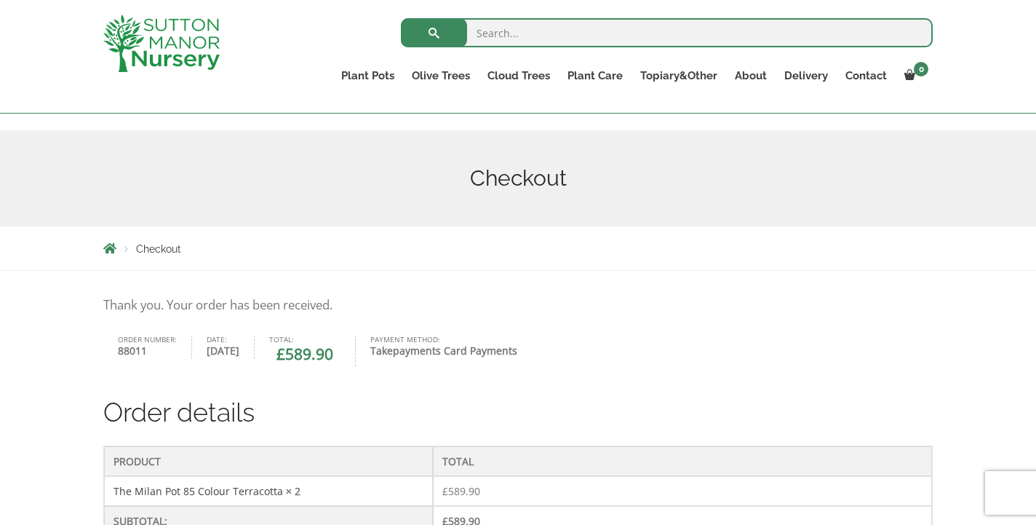
scroll to position [138, 0]
